Goal: Navigation & Orientation: Find specific page/section

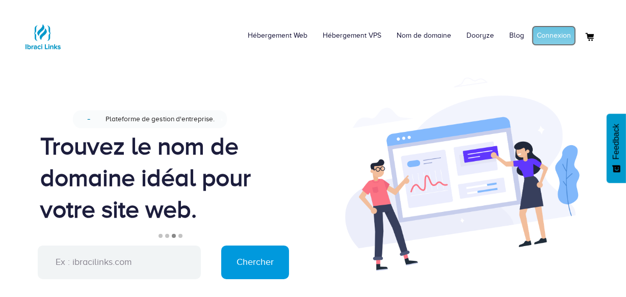
click at [555, 36] on link "Connexion" at bounding box center [554, 36] width 44 height 20
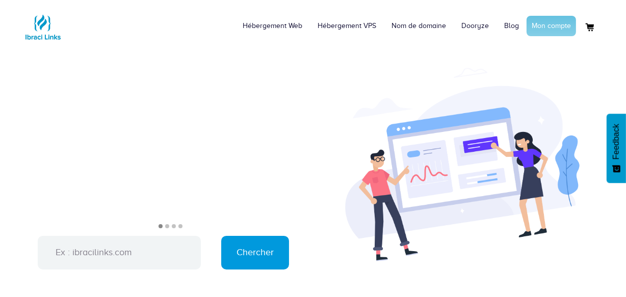
scroll to position [10, 0]
click at [551, 20] on link "Mon compte" at bounding box center [551, 26] width 49 height 20
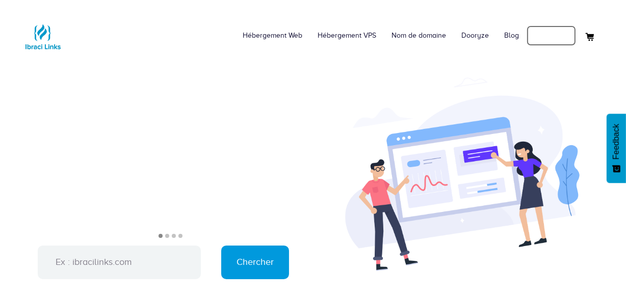
click at [550, 36] on link "Mon compte" at bounding box center [551, 36] width 49 height 20
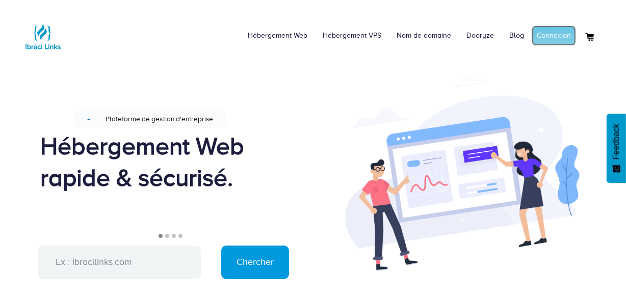
click at [560, 31] on link "Connexion" at bounding box center [554, 36] width 44 height 20
click at [557, 40] on link "Mon compte" at bounding box center [551, 36] width 49 height 20
